Goal: Task Accomplishment & Management: Use online tool/utility

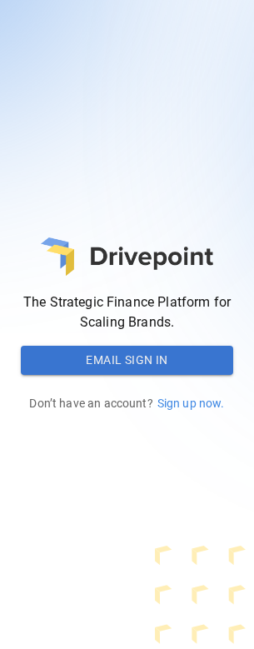
click at [87, 8] on div "The Strategic Finance Platform for Scaling Brands. Email Sign In Don’t have an …" at bounding box center [127, 324] width 254 height 649
click at [87, 8] on button "Email Sign In" at bounding box center [127, 361] width 212 height 30
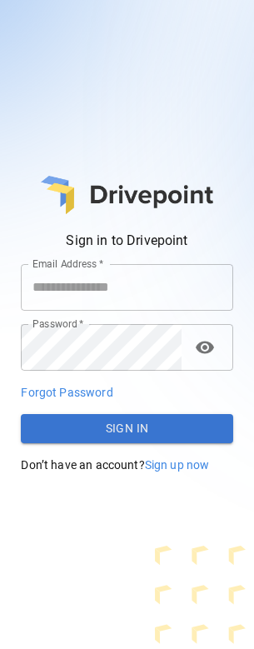
click at [87, 8] on input "Email Address   *" at bounding box center [127, 287] width 212 height 47
click at [84, 8] on input "Email Address   *" at bounding box center [127, 287] width 212 height 47
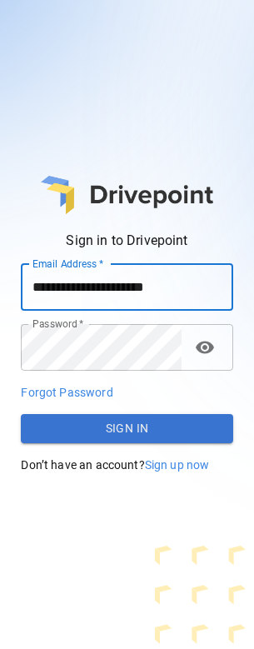
type input "**********"
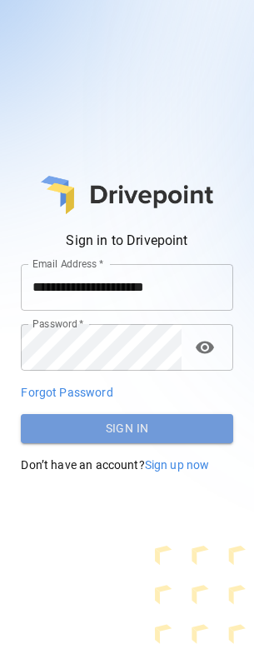
click at [87, 8] on button "Sign In" at bounding box center [127, 429] width 212 height 30
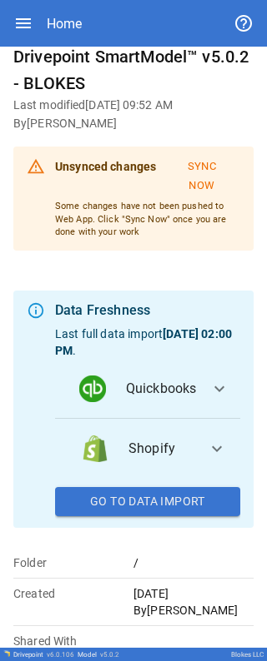
scroll to position [32, 0]
